Goal: Check status: Check status

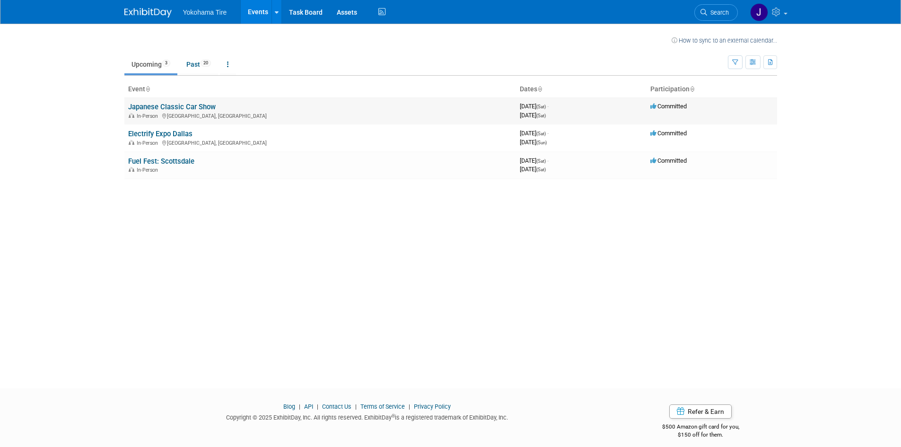
click at [201, 106] on link "Japanese Classic Car Show" at bounding box center [171, 107] width 87 height 9
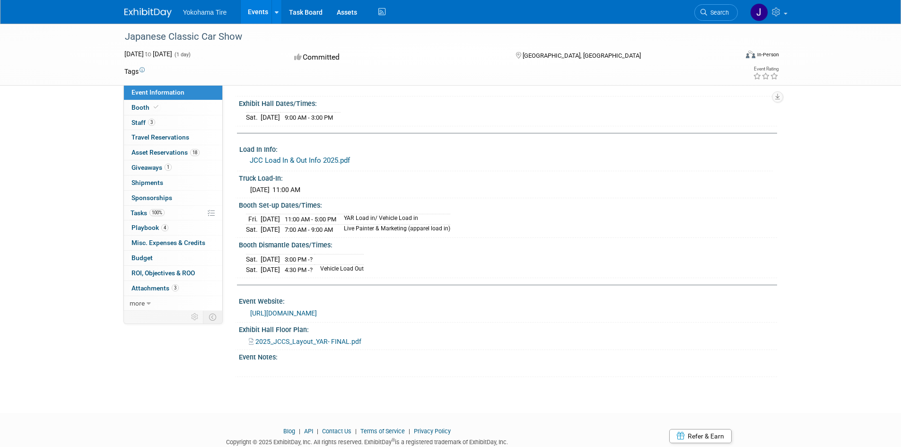
scroll to position [142, 0]
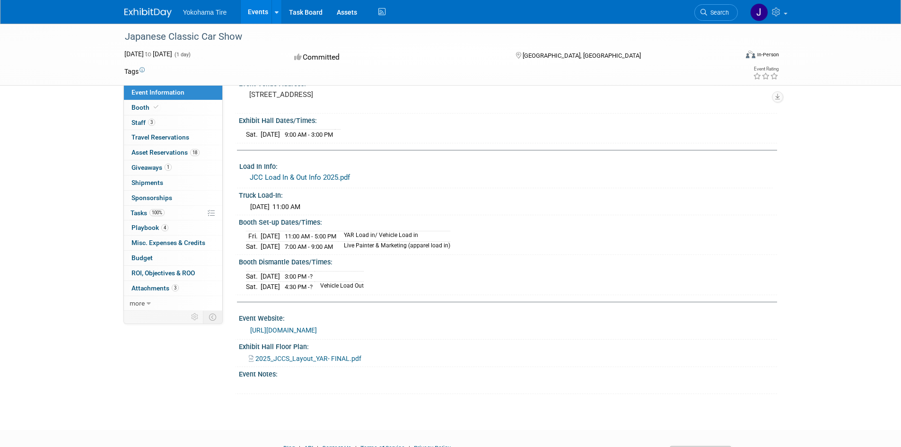
click at [301, 178] on link "JCC Load In & Out Info 2025.pdf" at bounding box center [300, 177] width 100 height 9
click at [299, 357] on span "2025_JCCS_Layout_YAR- FINAL.pdf" at bounding box center [308, 359] width 106 height 8
click at [152, 168] on span "Giveaways 1" at bounding box center [151, 168] width 40 height 8
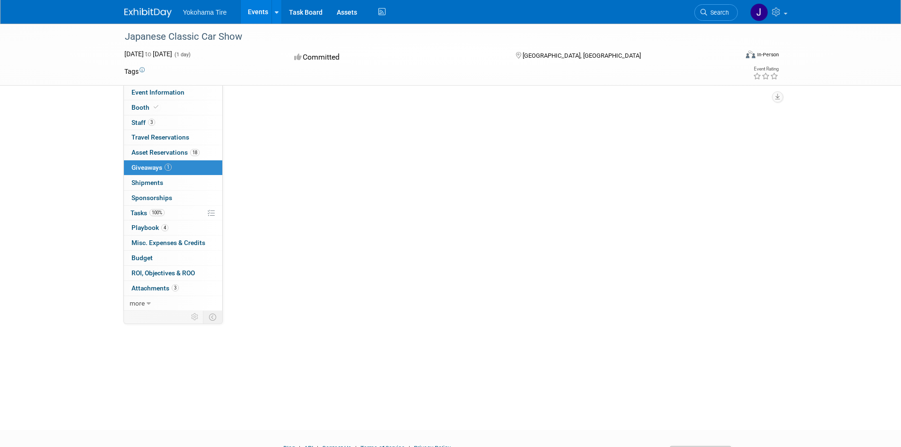
scroll to position [0, 0]
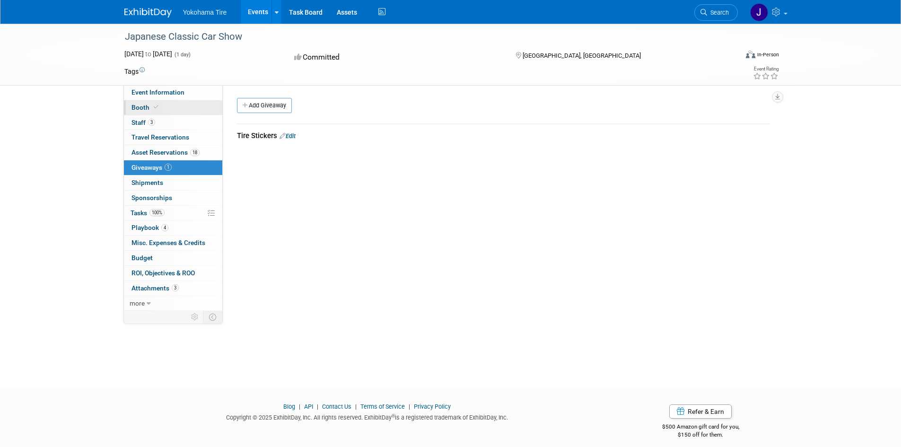
click at [147, 104] on span "Booth" at bounding box center [145, 108] width 29 height 8
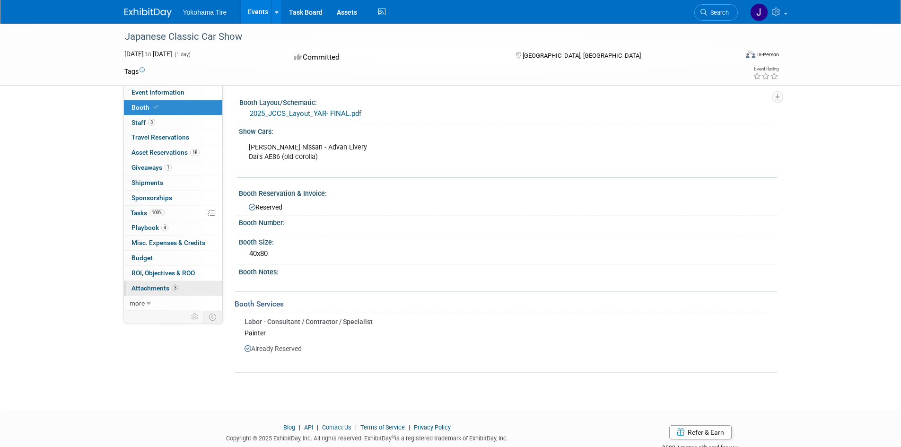
click at [165, 287] on span "Attachments 3" at bounding box center [154, 288] width 47 height 8
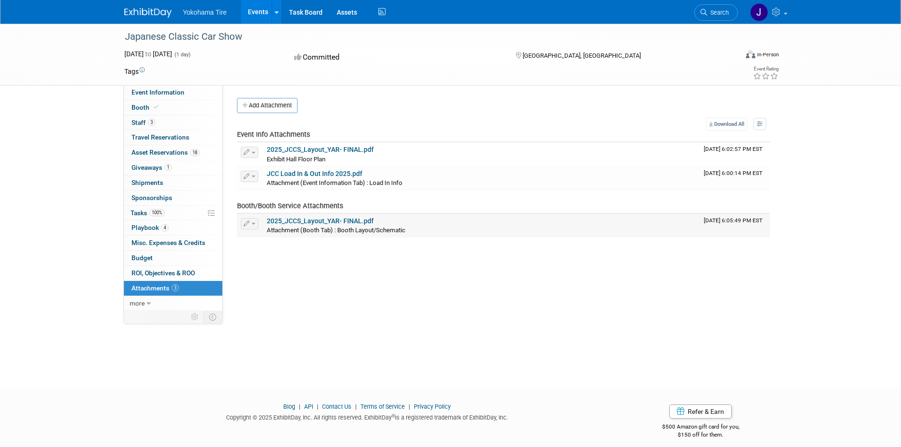
click at [323, 221] on link "2025_JCCS_Layout_YAR- FINAL.pdf" at bounding box center [320, 221] width 107 height 8
click at [158, 152] on span "Asset Reservations 18" at bounding box center [165, 152] width 68 height 8
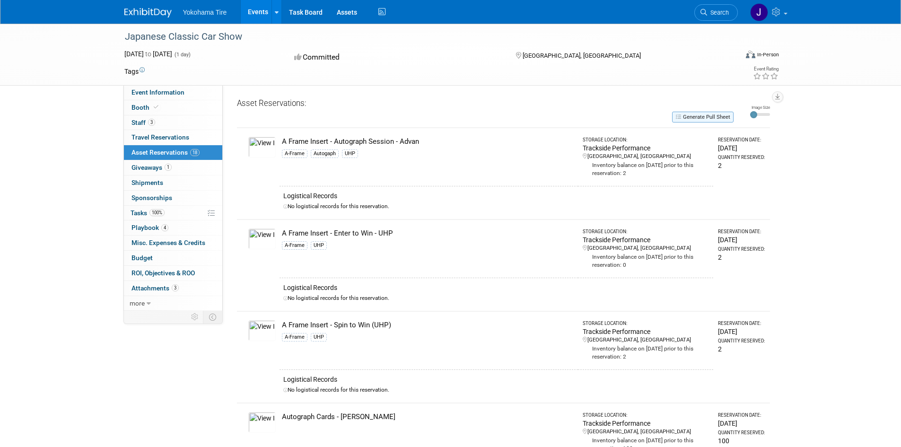
click at [699, 117] on button "Generate Pull Sheet" at bounding box center [702, 117] width 61 height 11
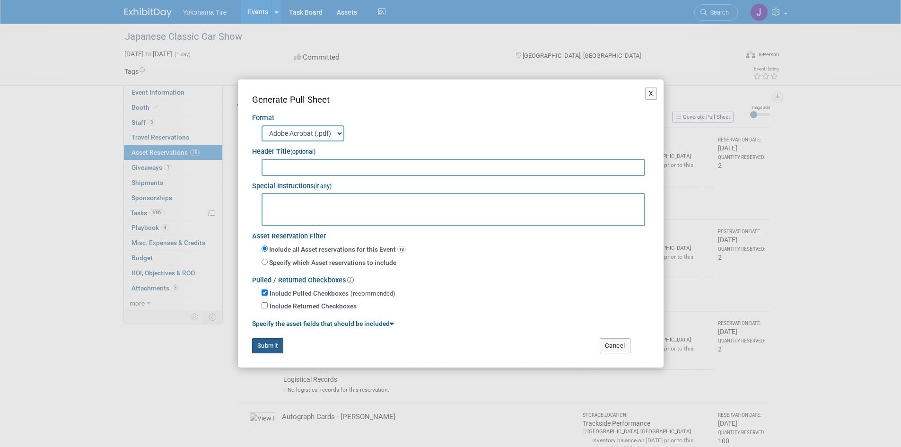
click at [268, 344] on button "Submit" at bounding box center [267, 345] width 31 height 15
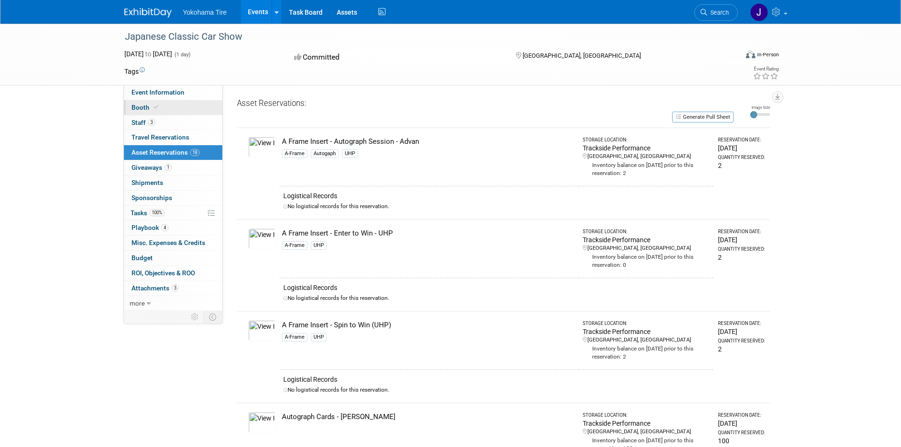
click at [147, 108] on span "Booth" at bounding box center [145, 108] width 29 height 8
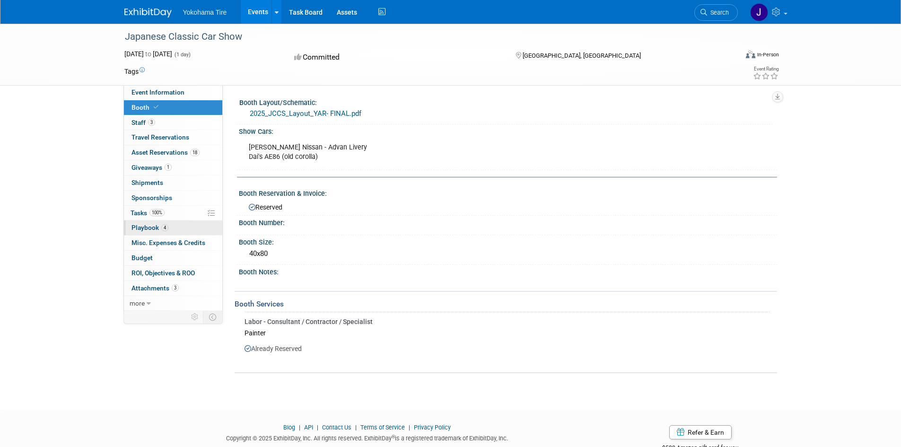
click at [150, 227] on span "Playbook 4" at bounding box center [149, 228] width 37 height 8
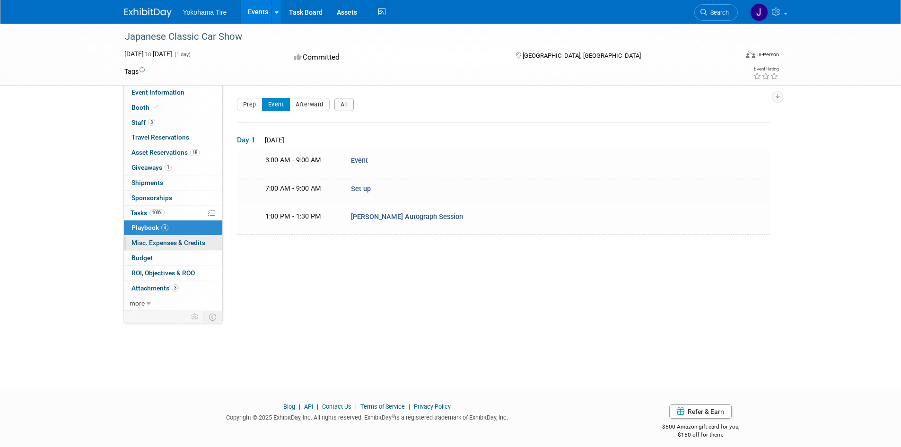
click at [158, 244] on span "Misc. Expenses & Credits 0" at bounding box center [168, 243] width 74 height 8
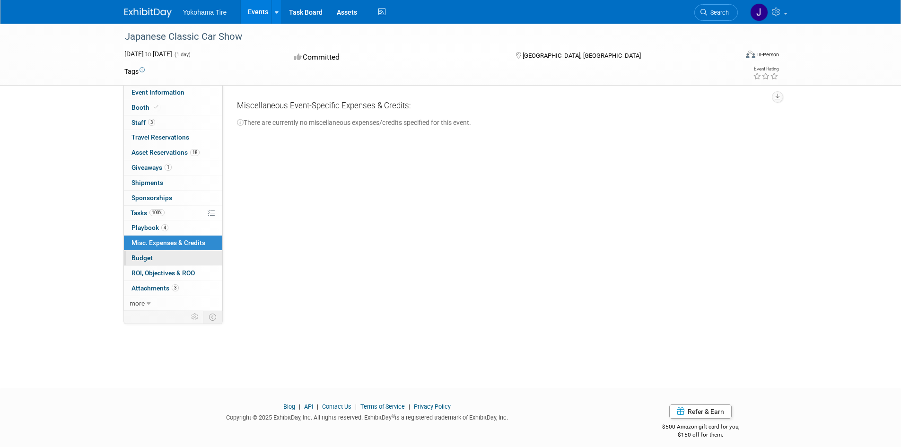
click at [151, 256] on span "Budget" at bounding box center [141, 258] width 21 height 8
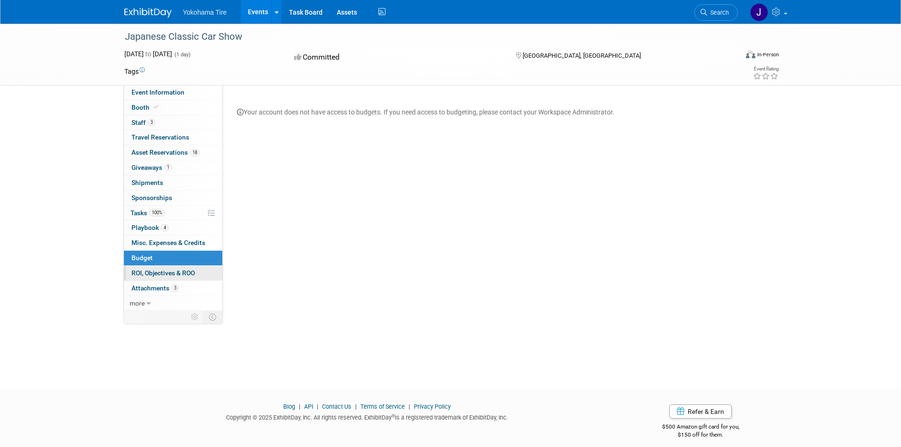
click at [153, 272] on span "ROI, Objectives & ROO 0" at bounding box center [162, 273] width 63 height 8
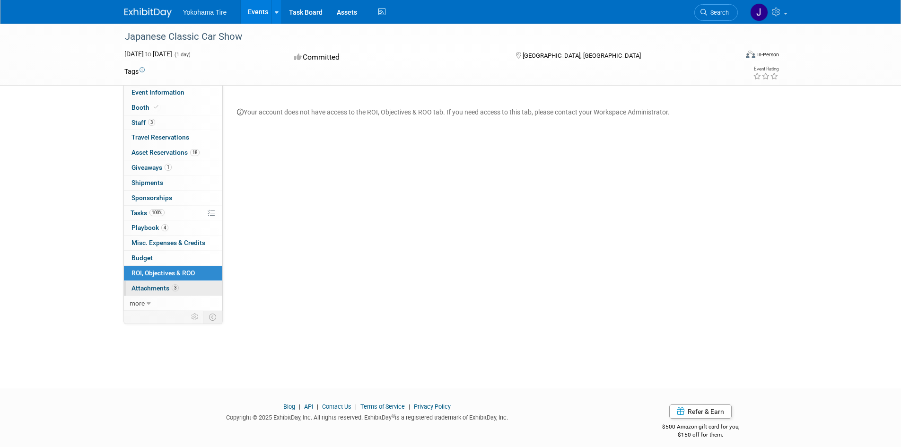
click at [158, 284] on link "3 Attachments 3" at bounding box center [173, 288] width 98 height 15
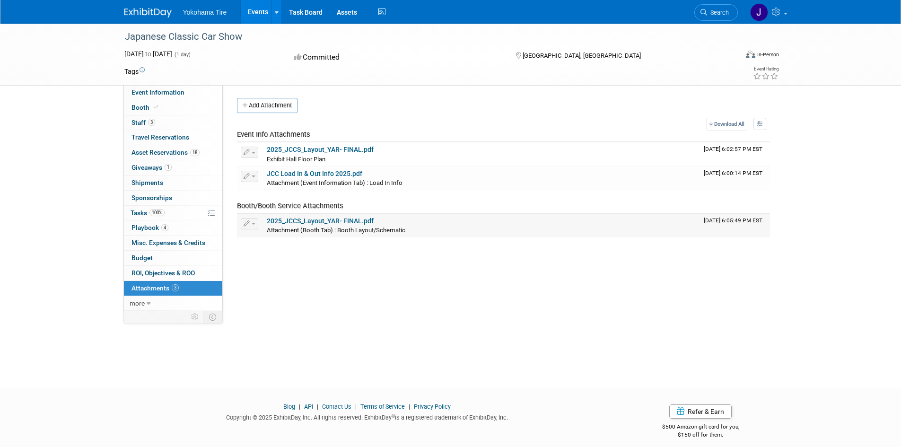
click at [309, 221] on link "2025_JCCS_Layout_YAR- FINAL.pdf" at bounding box center [320, 221] width 107 height 8
click at [340, 12] on link "Assets" at bounding box center [347, 12] width 35 height 24
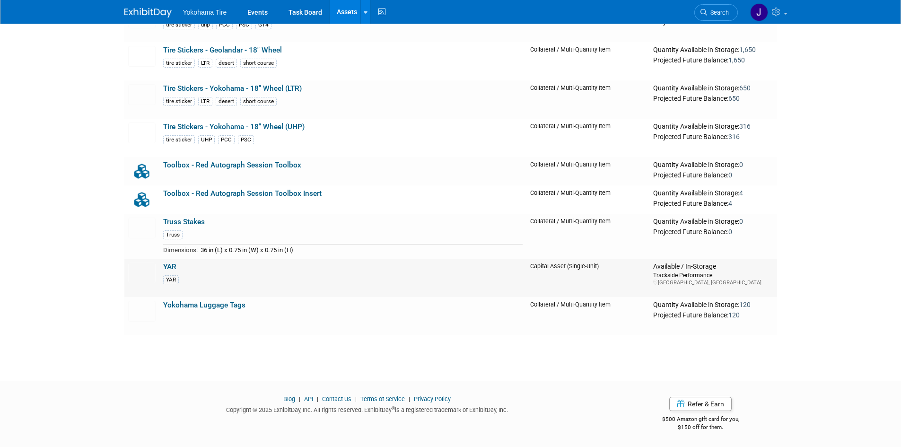
scroll to position [9724, 0]
click at [170, 265] on link "YAR" at bounding box center [169, 266] width 13 height 9
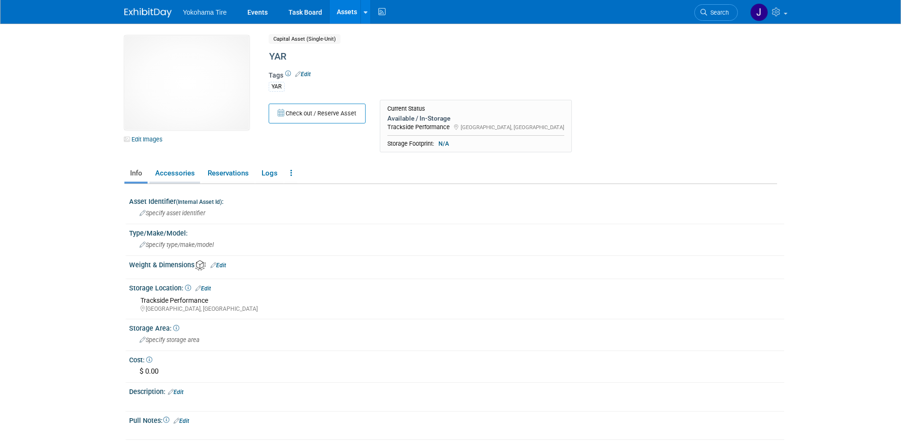
click at [184, 175] on link "Accessories" at bounding box center [174, 173] width 51 height 17
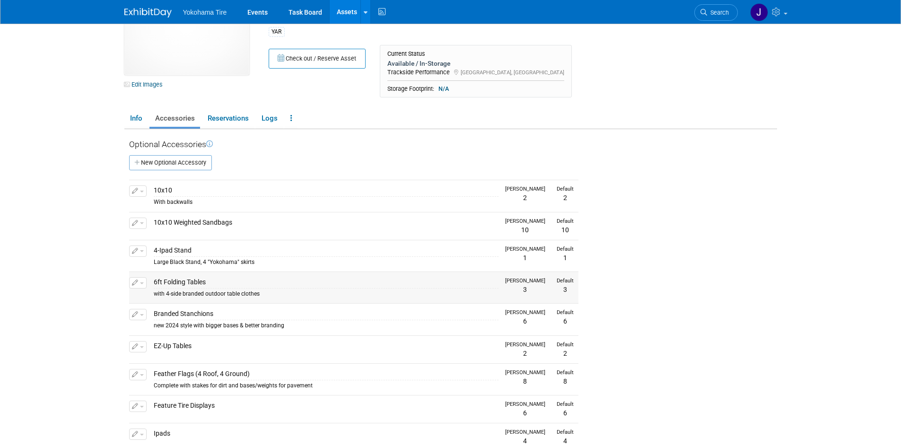
scroll to position [47, 0]
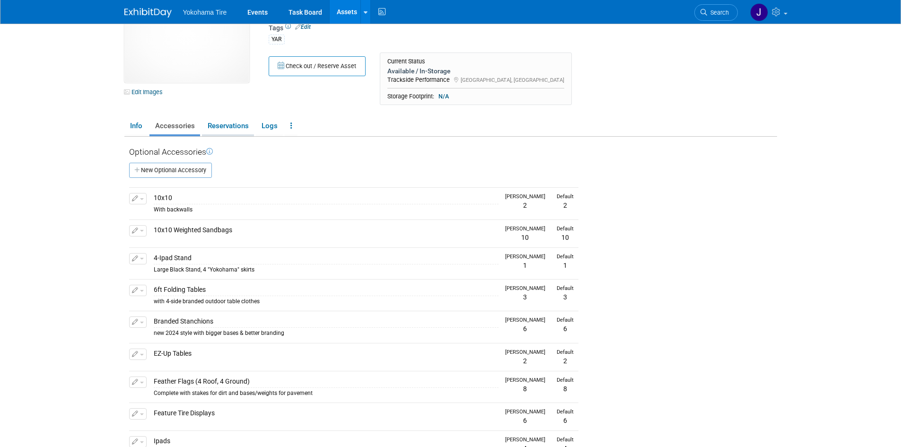
click at [233, 125] on link "Reservations" at bounding box center [228, 126] width 52 height 17
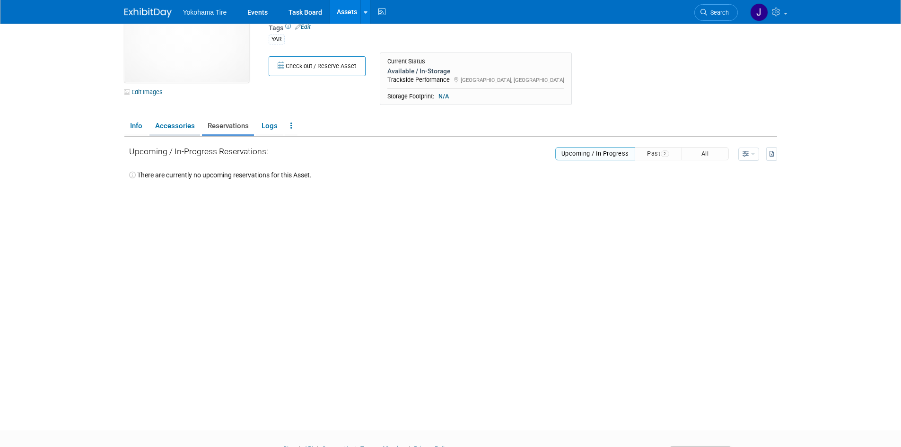
click at [164, 126] on link "Accessories" at bounding box center [174, 126] width 51 height 17
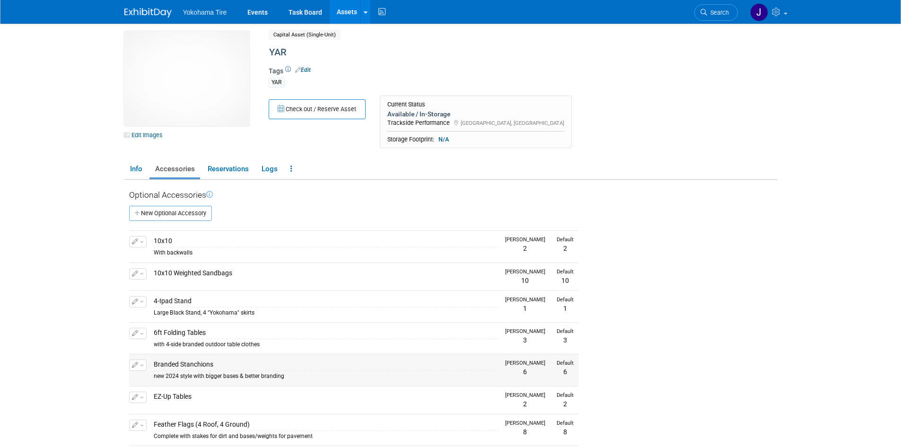
scroll to position [4, 0]
click at [218, 169] on link "Reservations" at bounding box center [228, 169] width 52 height 17
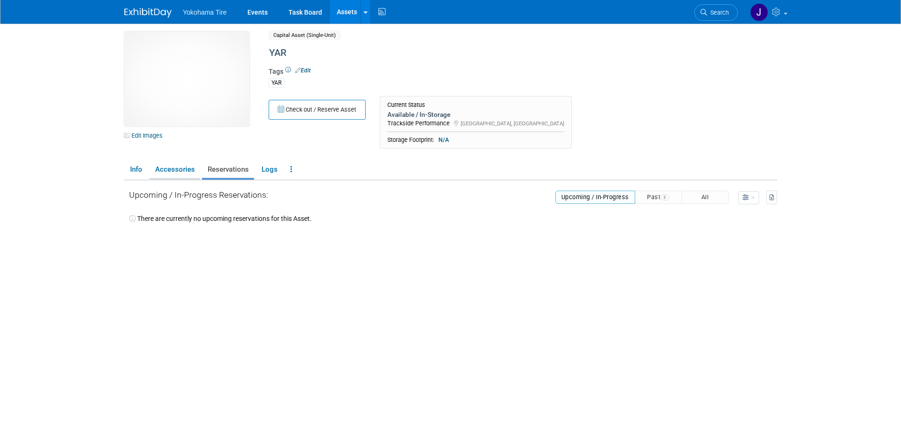
click at [182, 167] on link "Accessories" at bounding box center [174, 169] width 51 height 17
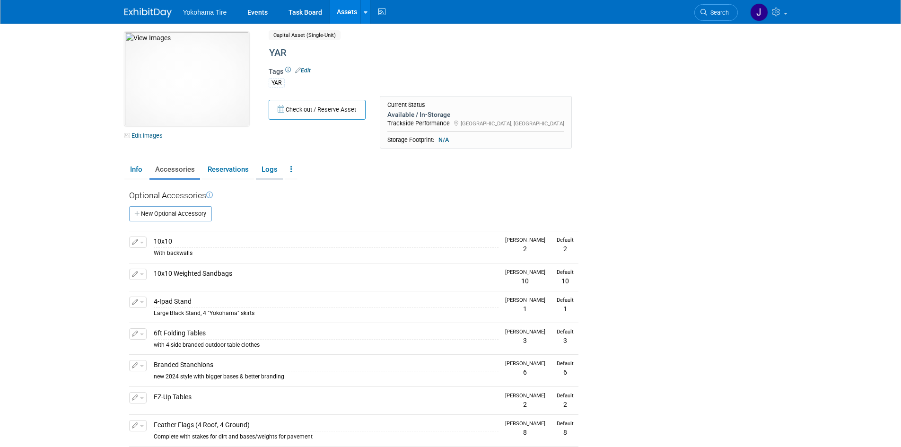
click at [265, 166] on link "Logs" at bounding box center [269, 169] width 27 height 17
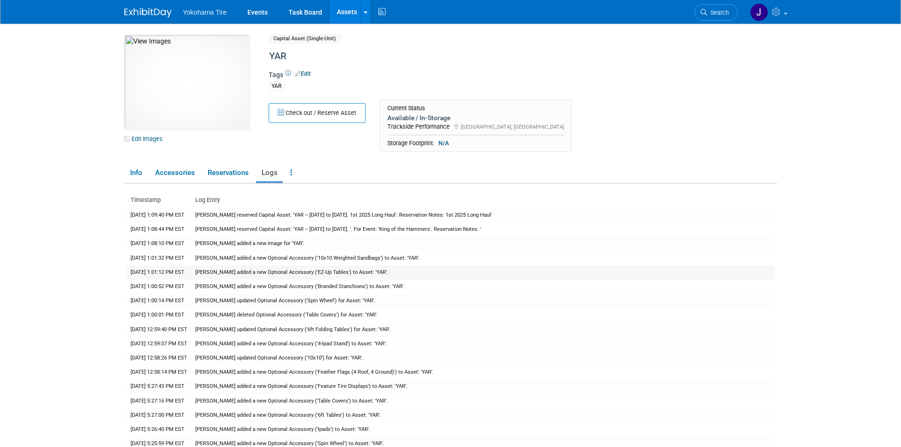
scroll to position [0, 0]
click at [182, 174] on link "Accessories" at bounding box center [174, 173] width 51 height 17
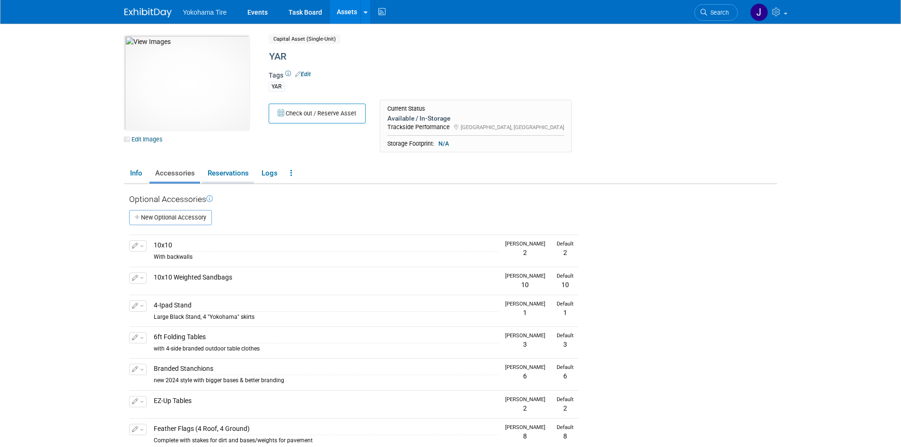
click at [224, 169] on link "Reservations" at bounding box center [228, 173] width 52 height 17
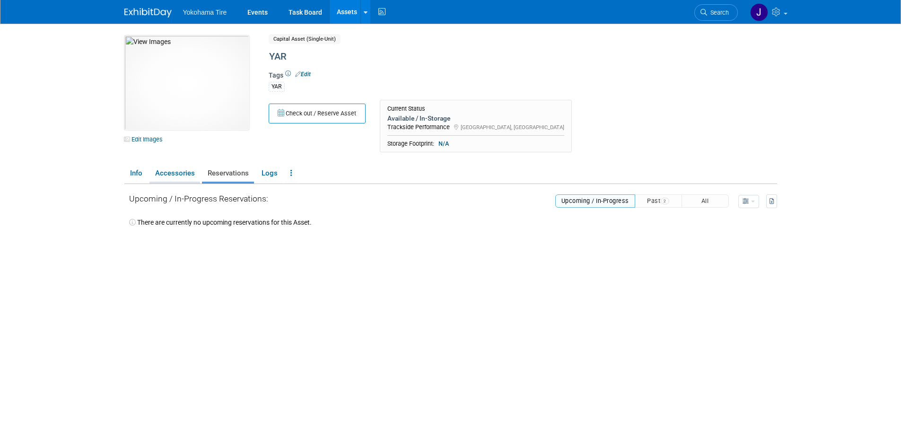
click at [183, 171] on link "Accessories" at bounding box center [174, 173] width 51 height 17
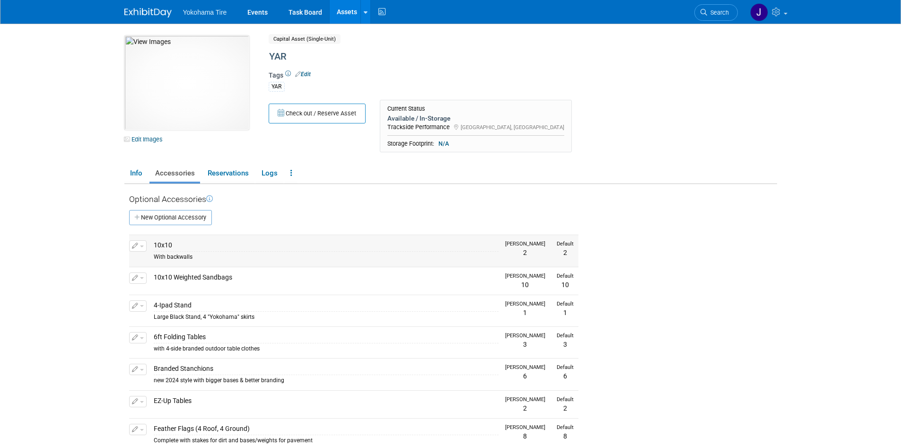
click at [139, 247] on button "button" at bounding box center [137, 245] width 17 height 11
click at [156, 260] on button "Edit" at bounding box center [166, 261] width 65 height 13
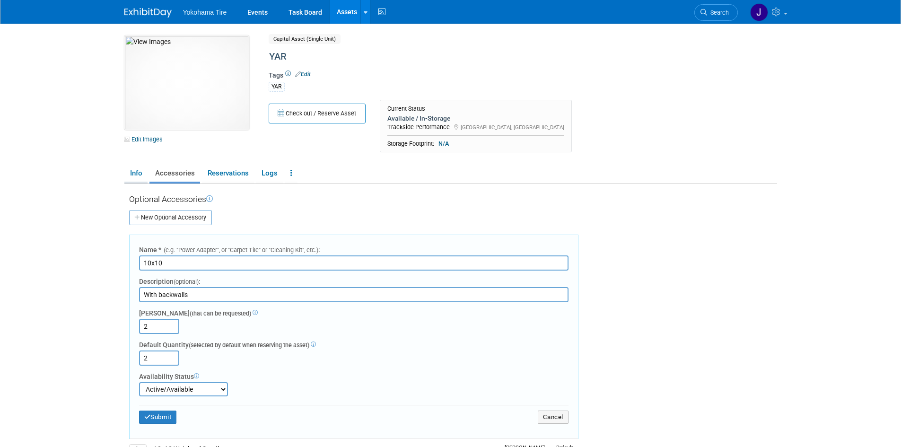
click at [131, 174] on link "Info" at bounding box center [135, 173] width 23 height 17
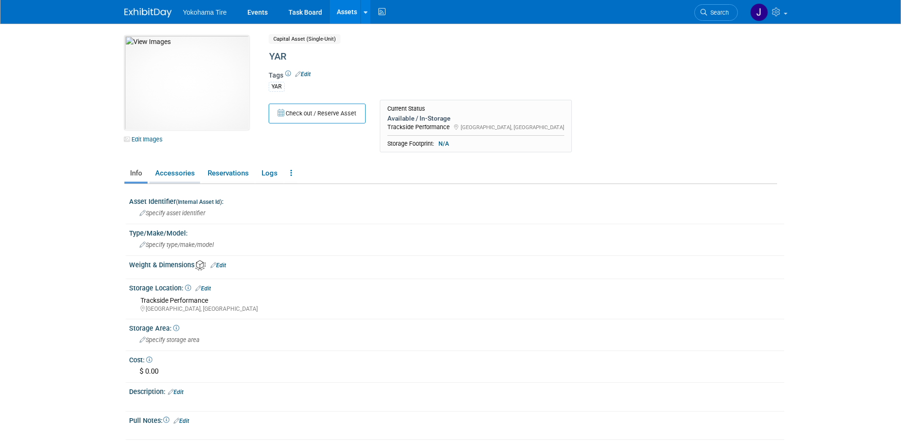
click at [168, 173] on link "Accessories" at bounding box center [174, 173] width 51 height 17
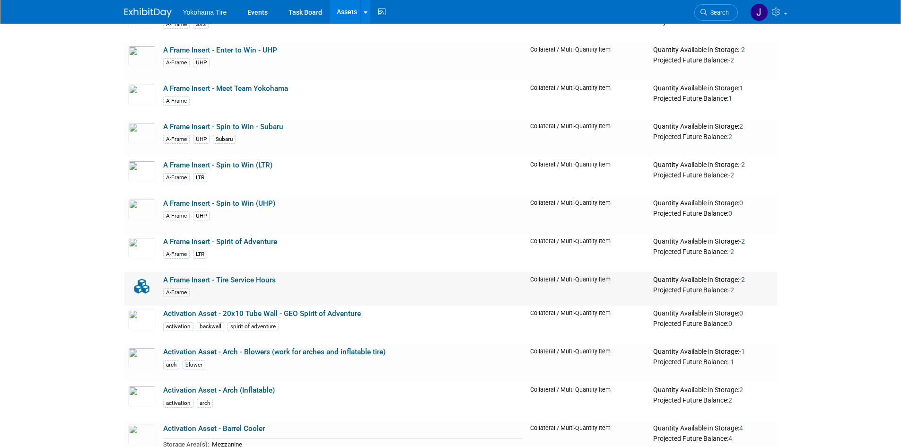
scroll to position [331, 0]
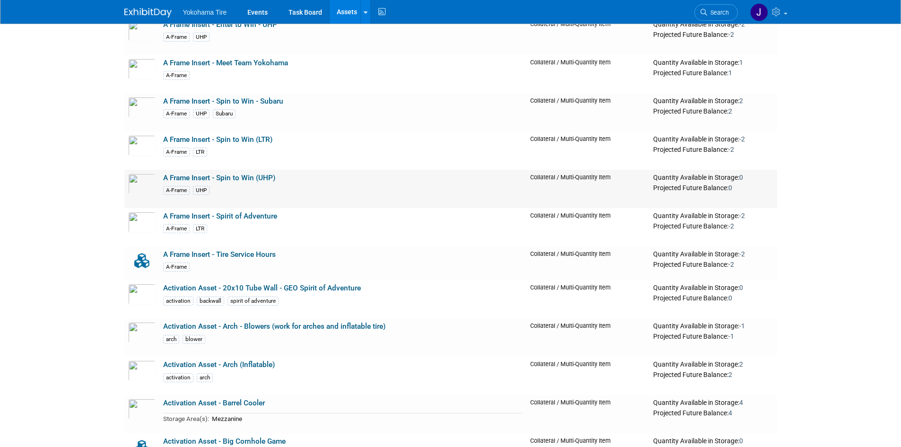
click at [189, 176] on link "A Frame Insert - Spin to Win (UHP)" at bounding box center [219, 178] width 112 height 9
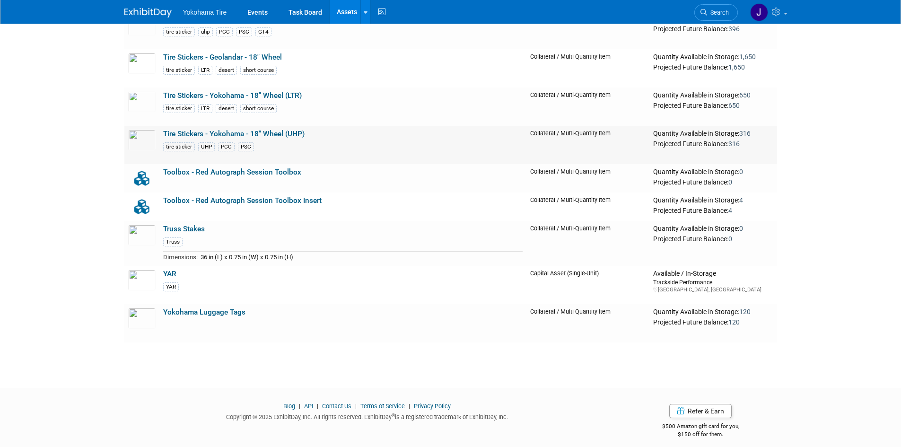
scroll to position [9724, 0]
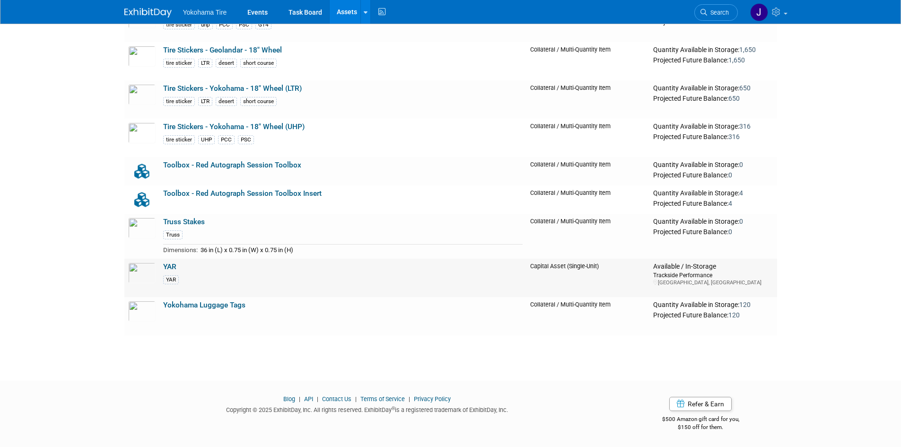
click at [170, 267] on link "YAR" at bounding box center [169, 266] width 13 height 9
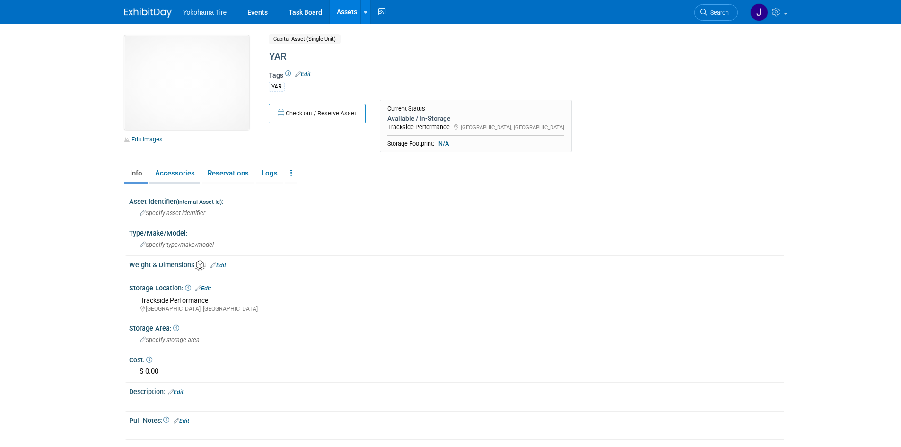
click at [173, 170] on link "Accessories" at bounding box center [174, 173] width 51 height 17
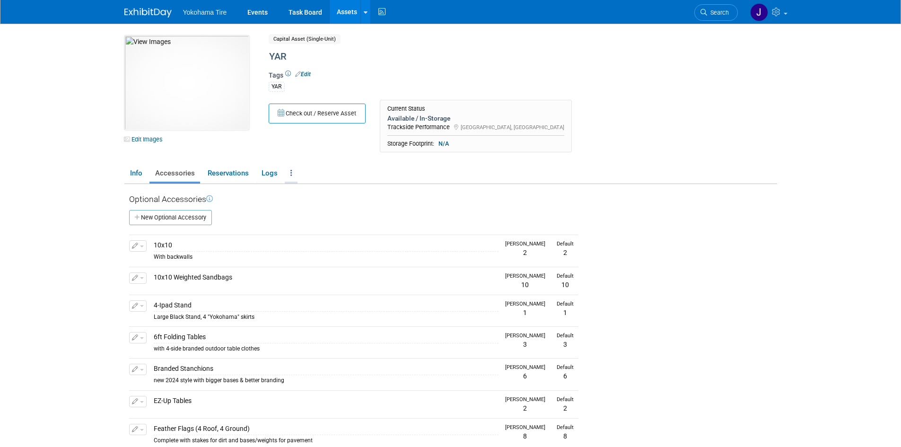
click at [290, 171] on icon at bounding box center [291, 172] width 2 height 7
click at [237, 174] on link "Reservations" at bounding box center [228, 173] width 52 height 17
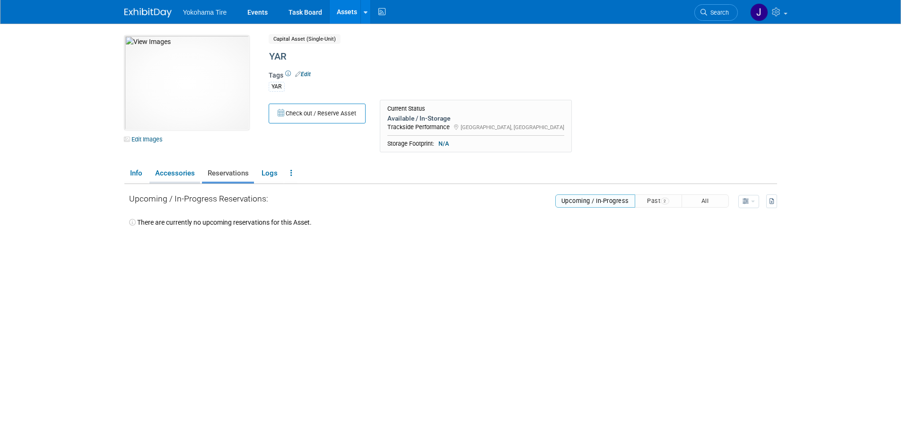
click at [184, 172] on link "Accessories" at bounding box center [174, 173] width 51 height 17
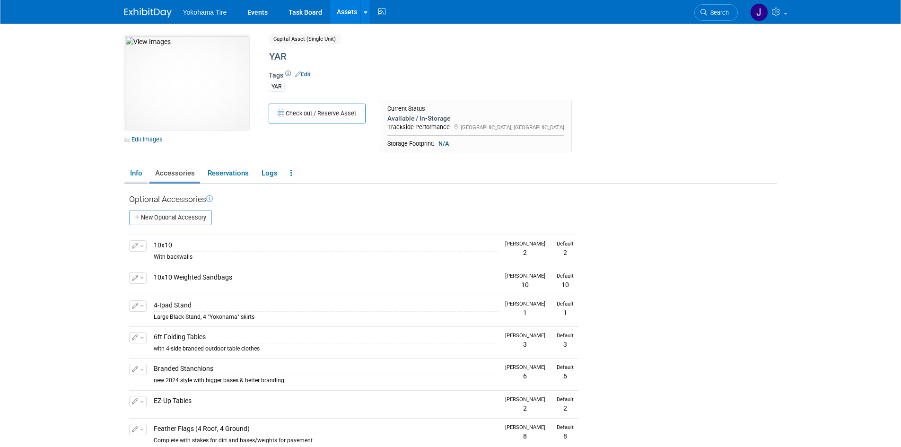
click at [130, 172] on link "Info" at bounding box center [135, 173] width 23 height 17
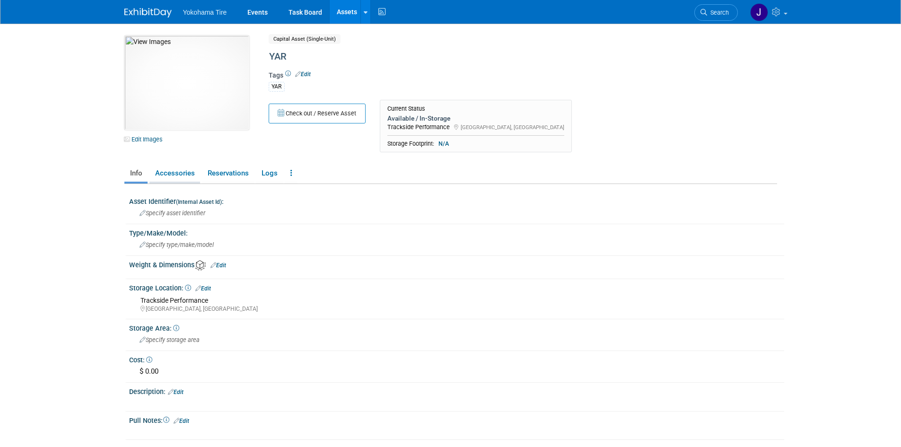
click at [167, 172] on link "Accessories" at bounding box center [174, 173] width 51 height 17
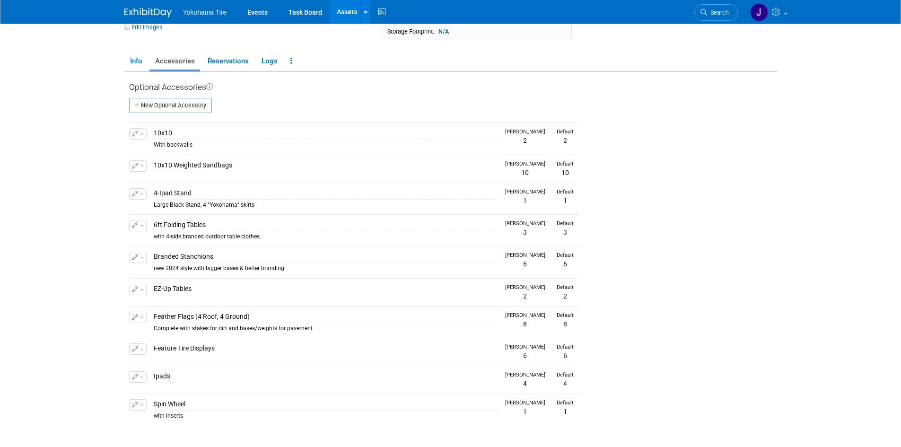
scroll to position [142, 0]
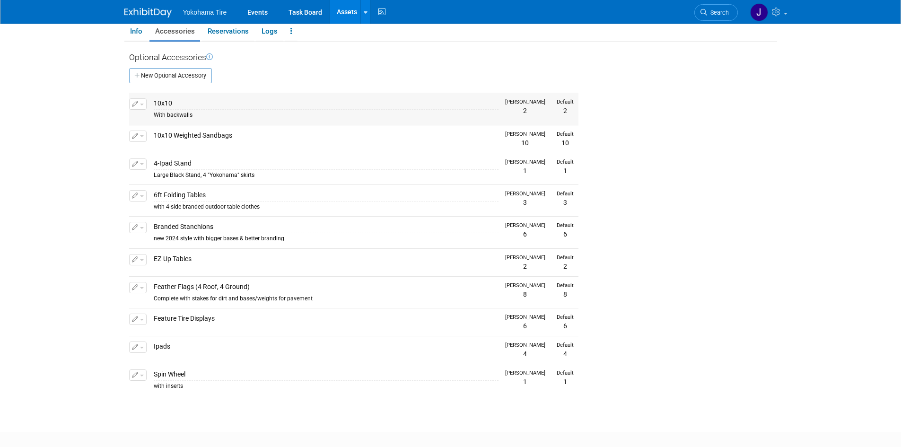
click at [140, 106] on button "button" at bounding box center [137, 103] width 17 height 11
click at [154, 121] on button "Edit" at bounding box center [166, 119] width 65 height 13
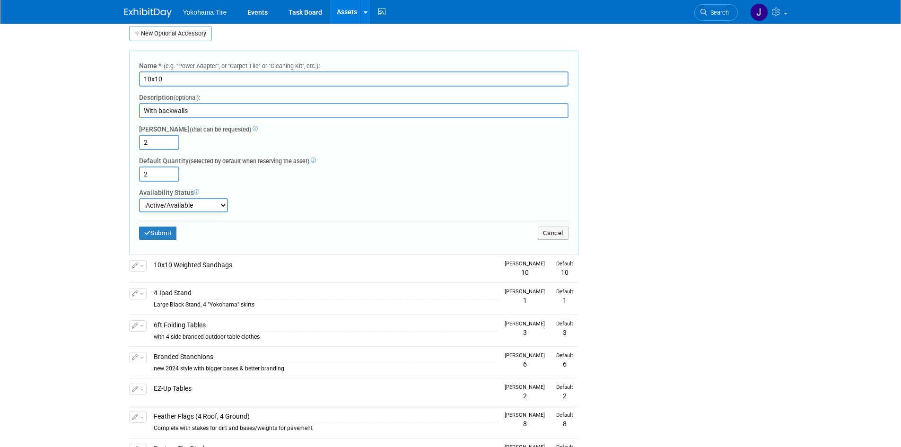
scroll to position [189, 0]
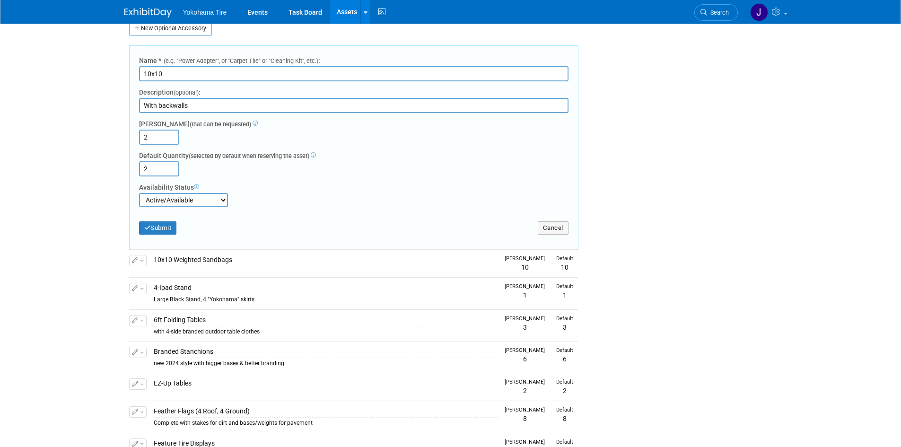
click at [222, 200] on select "Active/Available Temporarily Unavailable" at bounding box center [183, 200] width 89 height 14
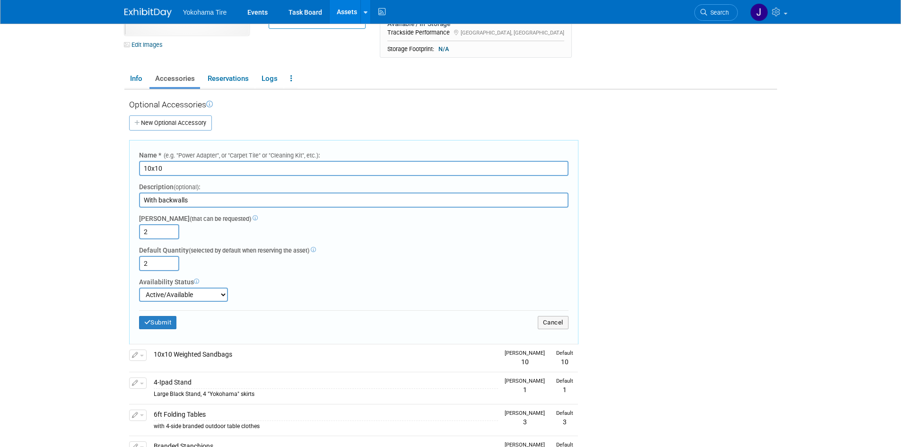
scroll to position [0, 0]
